Goal: Information Seeking & Learning: Learn about a topic

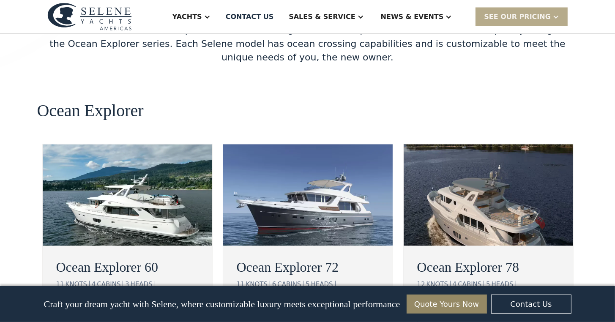
scroll to position [1479, 0]
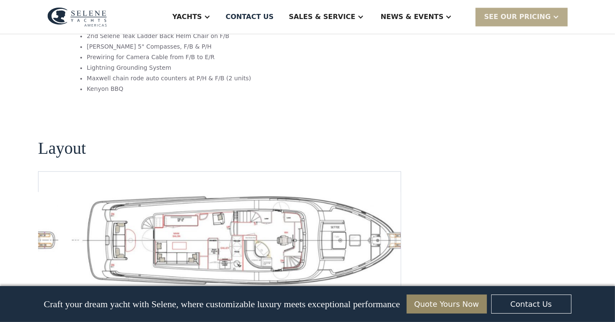
scroll to position [1775, 0]
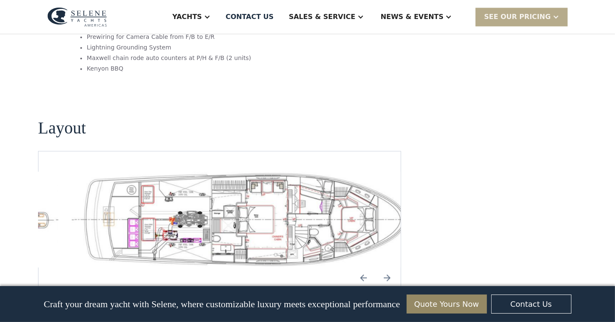
click at [360, 267] on img "Previous slide" at bounding box center [363, 277] width 20 height 20
click at [250, 175] on img "open lightbox" at bounding box center [246, 220] width 349 height 96
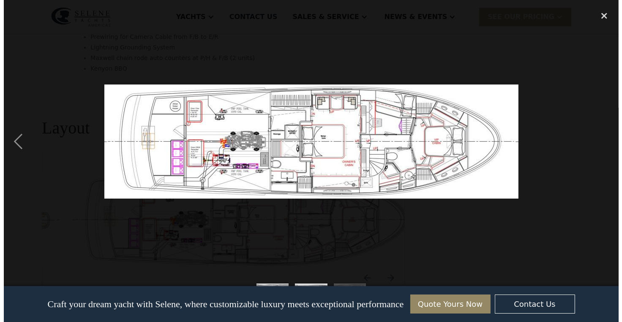
scroll to position [1776, 0]
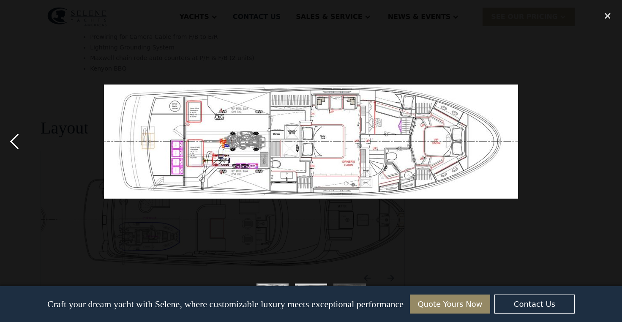
click at [13, 142] on div "previous image" at bounding box center [14, 141] width 29 height 270
